Goal: Task Accomplishment & Management: Manage account settings

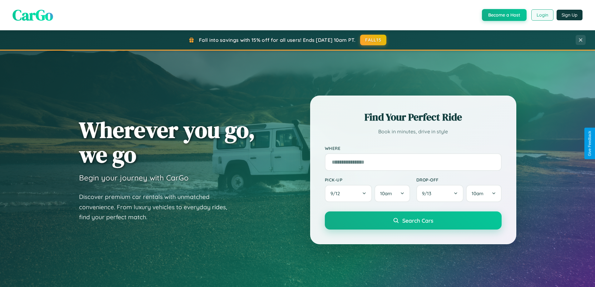
click at [542, 15] on button "Login" at bounding box center [543, 14] width 22 height 11
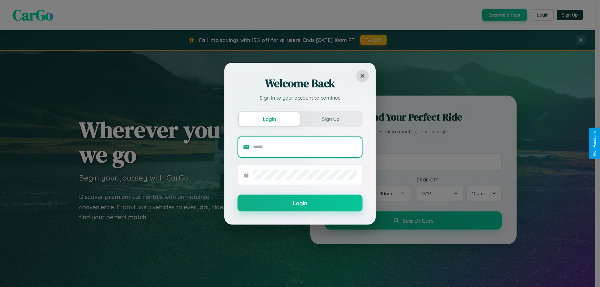
click at [305, 147] on input "text" at bounding box center [305, 147] width 104 height 10
type input "**********"
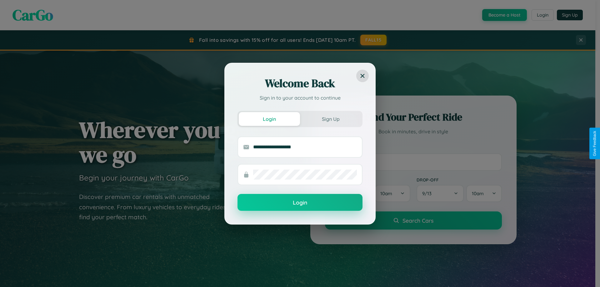
click at [300, 203] on button "Login" at bounding box center [300, 202] width 125 height 17
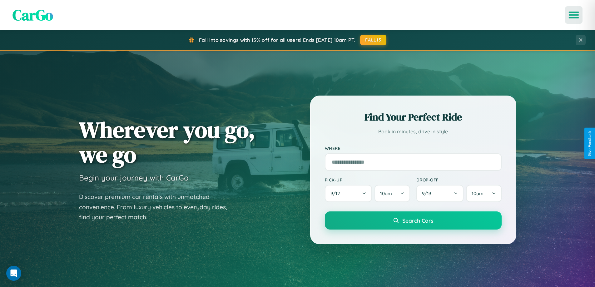
click at [574, 15] on icon "Open menu" at bounding box center [574, 15] width 9 height 6
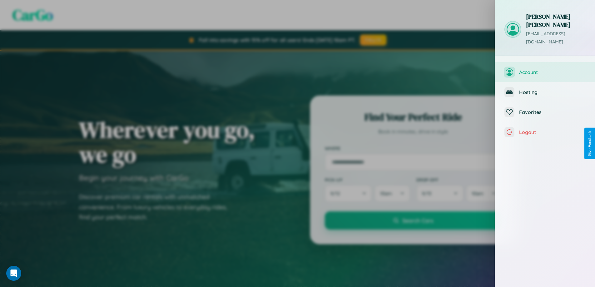
click at [545, 69] on span "Account" at bounding box center [552, 72] width 67 height 6
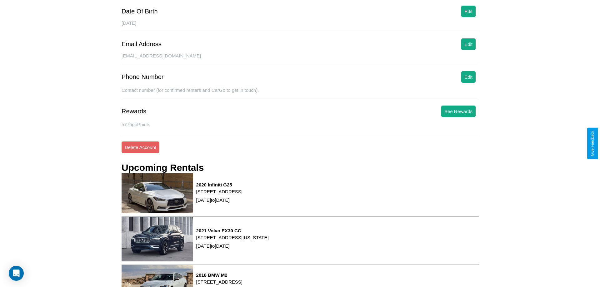
scroll to position [85, 0]
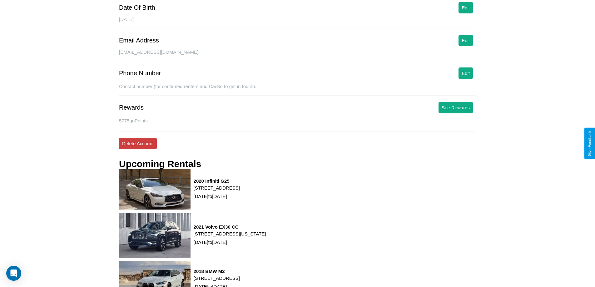
click at [138, 143] on button "Delete Account" at bounding box center [138, 144] width 38 height 12
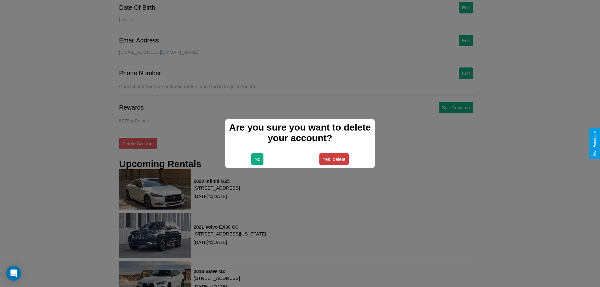
click at [334, 159] on button "Yes, delete" at bounding box center [333, 159] width 29 height 12
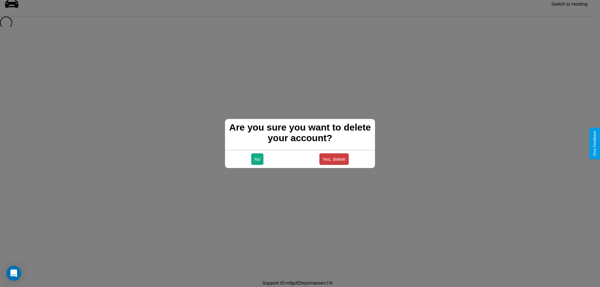
scroll to position [8, 0]
